Goal: Entertainment & Leisure: Consume media (video, audio)

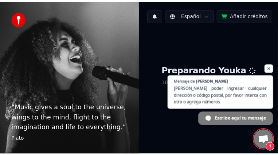
scroll to position [35, 0]
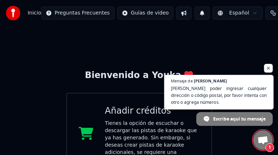
click at [178, 85] on span "Mensaje [PERSON_NAME] poder ingresar cualquier dirección o código postal, por f…" at bounding box center [218, 92] width 109 height 35
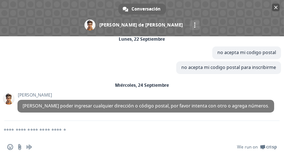
click at [275, 5] on span "Cerrar el chat" at bounding box center [276, 8] width 8 height 8
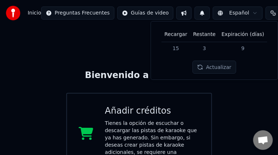
click at [160, 120] on div "Tienes la opción de escuchar o descargar las pistas de karaoke que ya has gener…" at bounding box center [152, 142] width 95 height 44
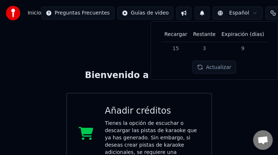
click at [217, 70] on button "Actualizar" at bounding box center [213, 67] width 43 height 13
click at [203, 65] on button "Actualizar" at bounding box center [213, 67] width 43 height 13
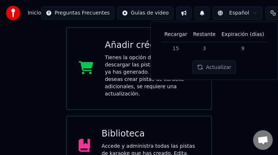
scroll to position [67, 0]
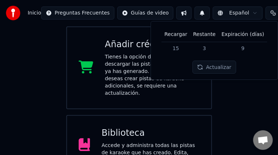
click at [12, 12] on img at bounding box center [13, 13] width 15 height 15
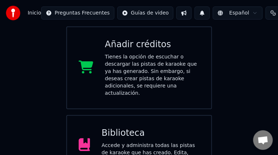
click at [31, 12] on span "Inicio" at bounding box center [34, 12] width 13 height 7
click at [266, 142] on span "Chat abierto" at bounding box center [263, 140] width 12 height 9
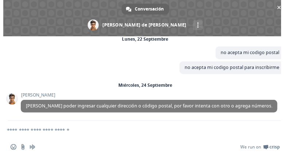
scroll to position [0, 0]
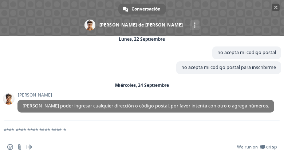
click at [276, 7] on span "Cerrar el chat" at bounding box center [276, 8] width 4 height 4
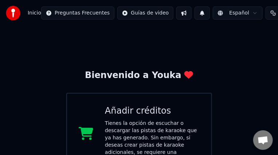
click at [176, 12] on button at bounding box center [183, 13] width 15 height 13
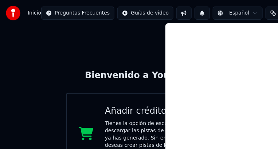
click at [176, 13] on button at bounding box center [183, 13] width 15 height 13
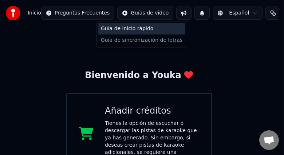
click at [137, 29] on div "Guía de inicio rápido" at bounding box center [141, 29] width 87 height 12
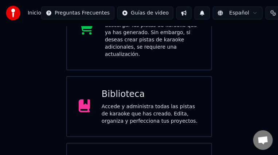
click at [160, 93] on div "Biblioteca Accede y administra todas las pistas de karaoke que has creado. Edit…" at bounding box center [151, 107] width 98 height 36
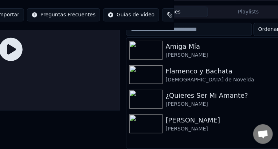
scroll to position [46, 116]
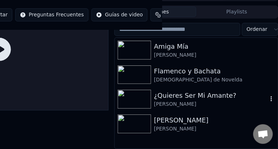
click at [137, 91] on img at bounding box center [134, 99] width 33 height 19
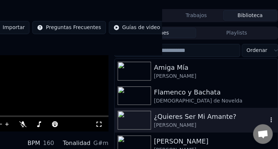
scroll to position [79, 116]
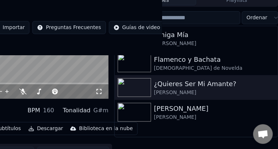
click at [100, 95] on icon at bounding box center [98, 92] width 7 height 6
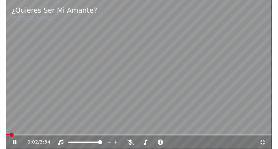
scroll to position [30, 0]
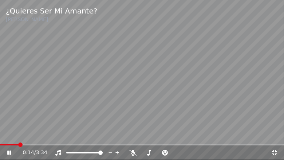
click at [274, 154] on icon at bounding box center [274, 153] width 7 height 6
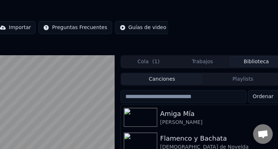
click at [61, 95] on video at bounding box center [5, 116] width 218 height 123
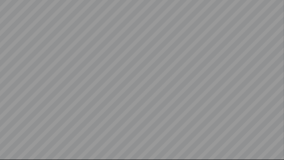
click at [61, 99] on video at bounding box center [142, 80] width 284 height 160
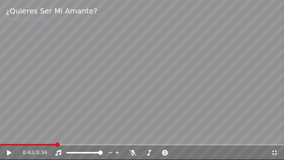
click at [61, 99] on video at bounding box center [142, 80] width 284 height 160
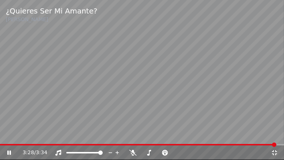
click at [275, 151] on icon at bounding box center [274, 153] width 7 height 6
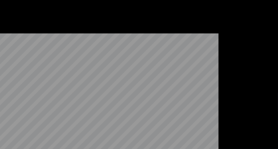
scroll to position [78, 110]
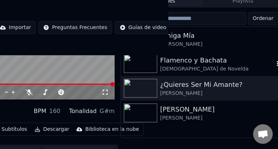
click at [147, 70] on img at bounding box center [140, 64] width 33 height 19
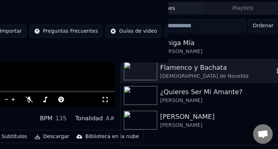
click at [147, 70] on img at bounding box center [140, 71] width 33 height 19
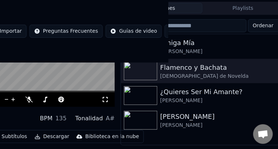
click at [106, 100] on icon at bounding box center [105, 100] width 7 height 6
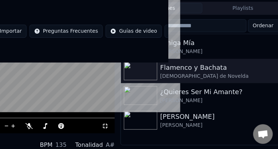
scroll to position [0, 110]
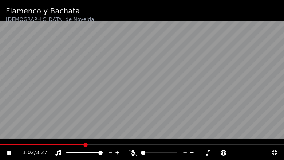
click at [133, 153] on icon at bounding box center [132, 153] width 7 height 6
click at [145, 153] on div at bounding box center [165, 152] width 59 height 7
click at [148, 152] on span at bounding box center [159, 152] width 36 height 1
click at [153, 153] on div at bounding box center [165, 152] width 59 height 7
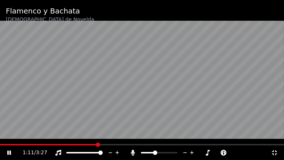
click at [154, 152] on span at bounding box center [159, 152] width 36 height 1
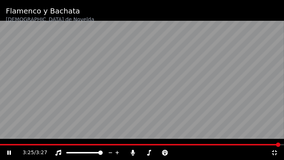
click at [274, 151] on icon at bounding box center [274, 153] width 7 height 6
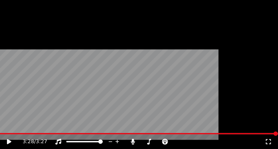
scroll to position [98, 110]
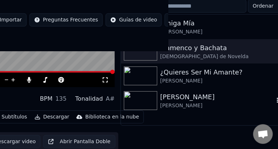
click at [134, 98] on img at bounding box center [140, 100] width 33 height 19
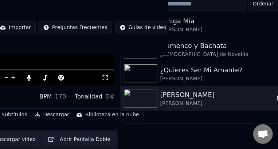
scroll to position [91, 110]
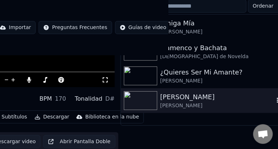
click at [134, 98] on img at bounding box center [140, 100] width 33 height 19
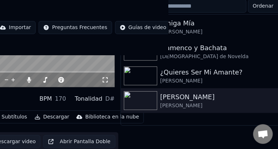
click at [106, 77] on div "0:03 / 3:44" at bounding box center [5, 79] width 213 height 7
click at [104, 79] on icon at bounding box center [105, 80] width 7 height 6
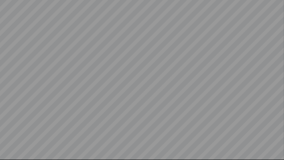
click at [134, 152] on video at bounding box center [142, 80] width 284 height 160
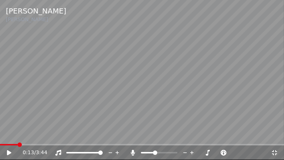
click at [134, 152] on icon at bounding box center [133, 153] width 4 height 6
click at [134, 152] on icon at bounding box center [132, 153] width 7 height 6
click at [149, 153] on span at bounding box center [145, 152] width 8 height 1
click at [146, 134] on video at bounding box center [142, 80] width 284 height 160
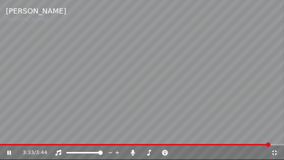
click at [275, 152] on icon at bounding box center [274, 152] width 5 height 5
